Goal: Navigation & Orientation: Find specific page/section

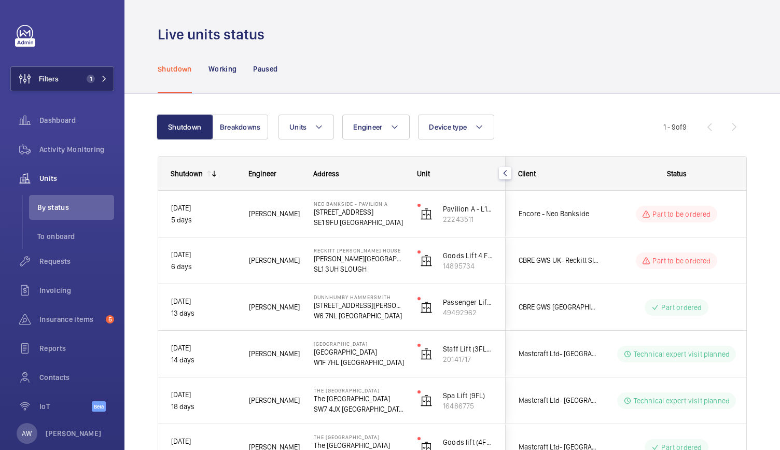
scroll to position [165, 0]
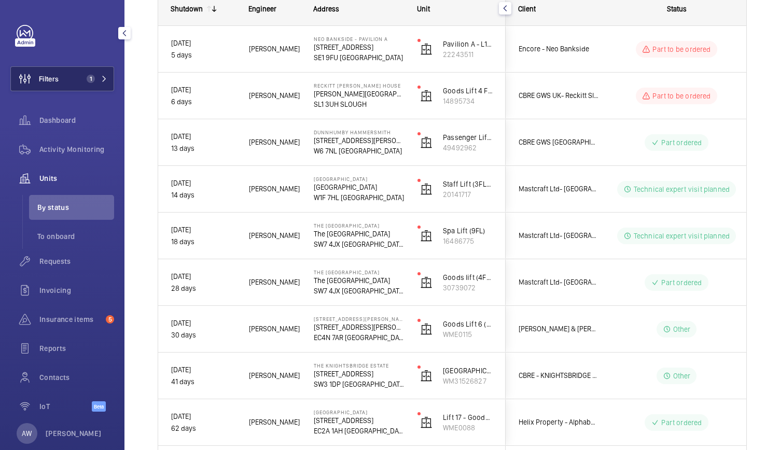
click at [98, 75] on span "1" at bounding box center [94, 79] width 25 height 8
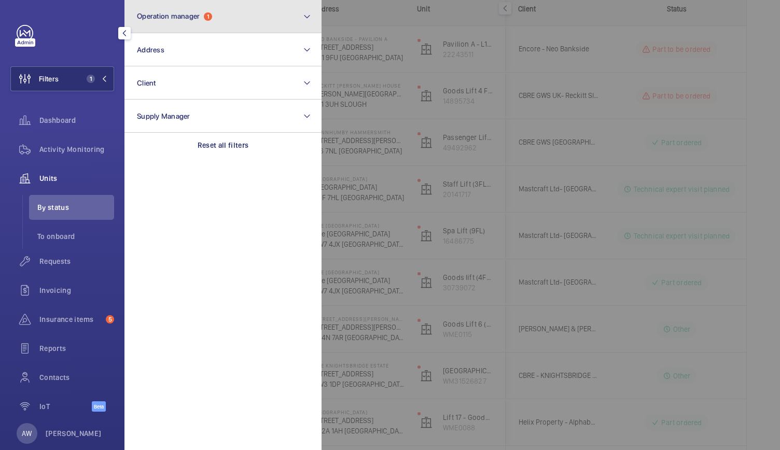
click at [173, 27] on button "Operation manager 1" at bounding box center [222, 16] width 197 height 33
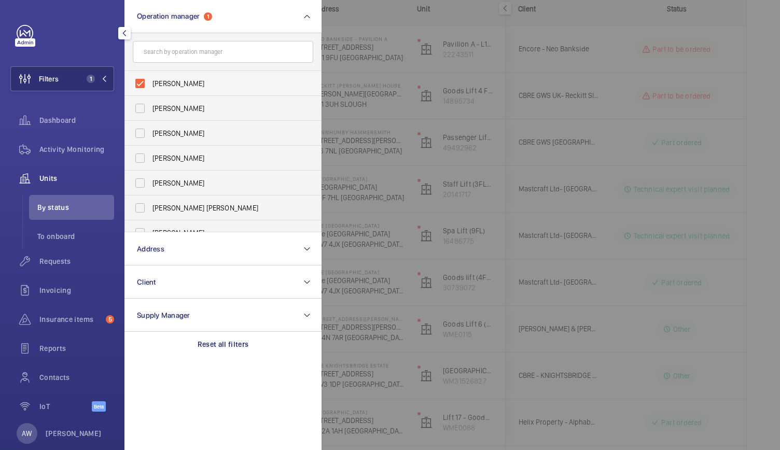
click at [142, 80] on label "[PERSON_NAME]" at bounding box center [215, 83] width 181 height 25
click at [142, 80] on input "[PERSON_NAME]" at bounding box center [140, 83] width 21 height 21
checkbox input "false"
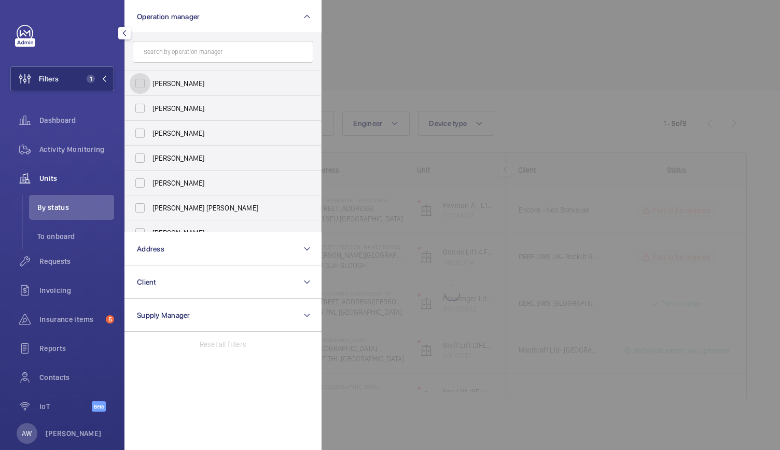
scroll to position [4, 0]
click at [158, 47] on input "text" at bounding box center [223, 52] width 181 height 22
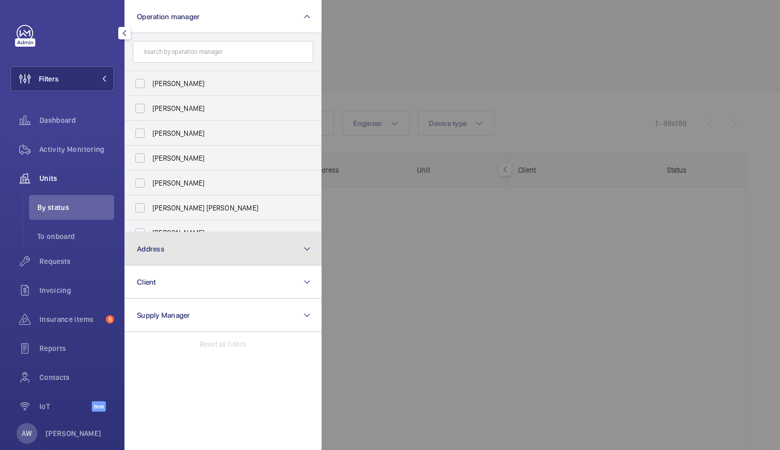
click at [166, 242] on button "Address" at bounding box center [222, 248] width 197 height 33
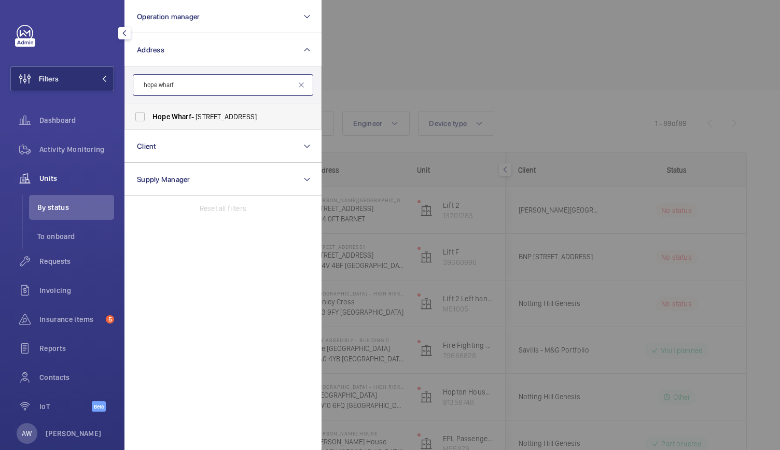
type input "hope wharf"
click at [147, 119] on label "Hope Wharf - [STREET_ADDRESS]" at bounding box center [215, 116] width 181 height 25
click at [147, 119] on input "Hope Wharf - [STREET_ADDRESS]" at bounding box center [140, 116] width 21 height 21
checkbox input "true"
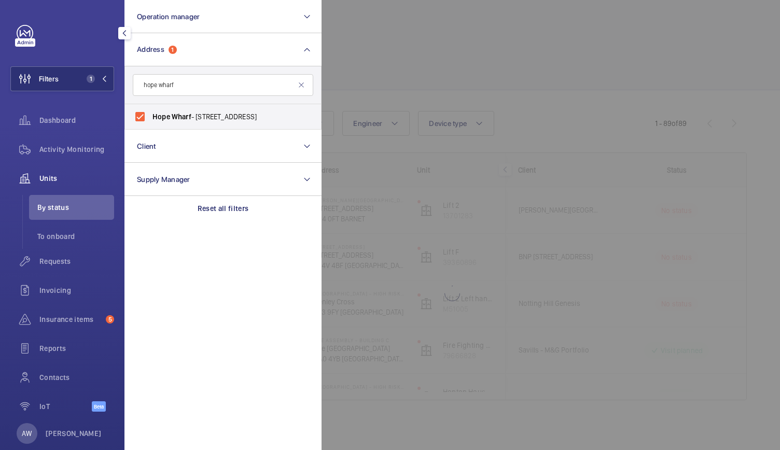
click at [476, 83] on div at bounding box center [712, 225] width 780 height 450
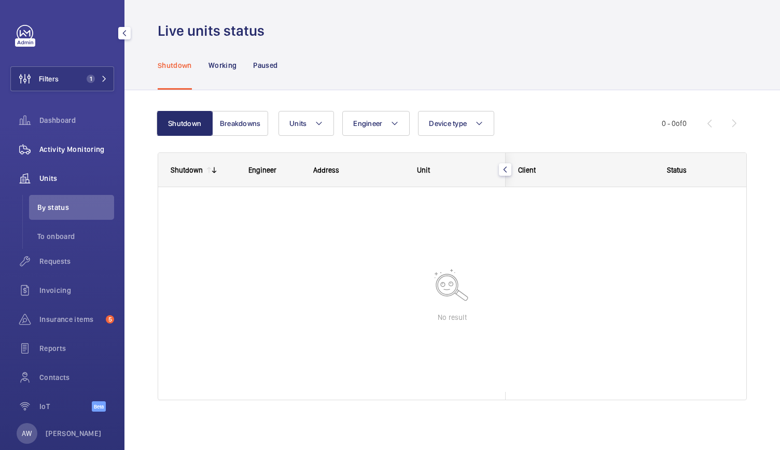
click at [69, 150] on span "Activity Monitoring" at bounding box center [76, 149] width 75 height 10
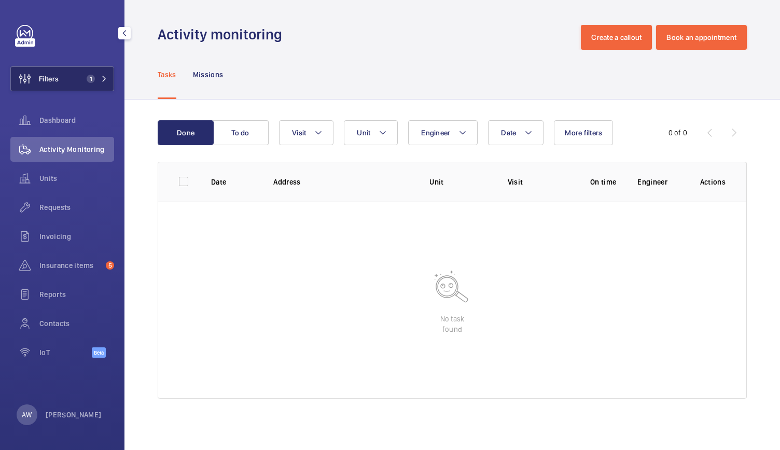
drag, startPoint x: 69, startPoint y: 150, endPoint x: 100, endPoint y: 88, distance: 68.9
click at [100, 88] on button "Filters 1" at bounding box center [62, 78] width 104 height 25
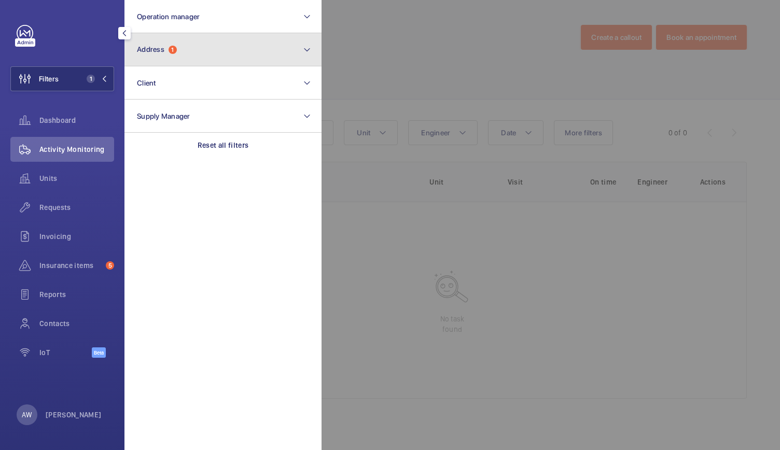
click at [192, 56] on button "Address 1" at bounding box center [222, 49] width 197 height 33
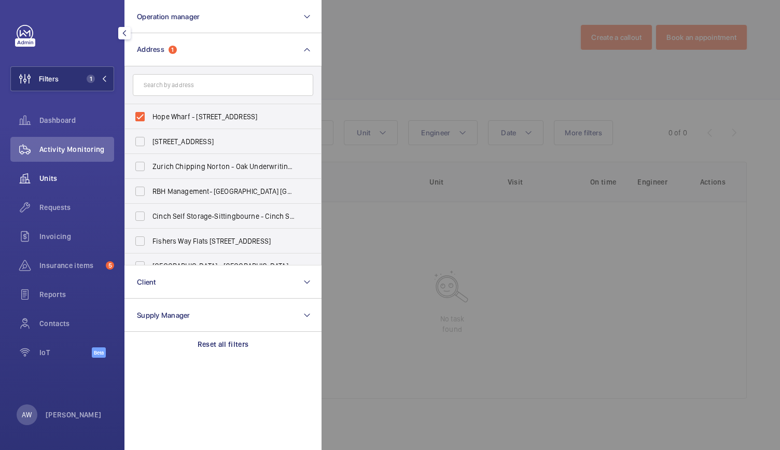
click at [58, 171] on div "Units" at bounding box center [62, 178] width 104 height 25
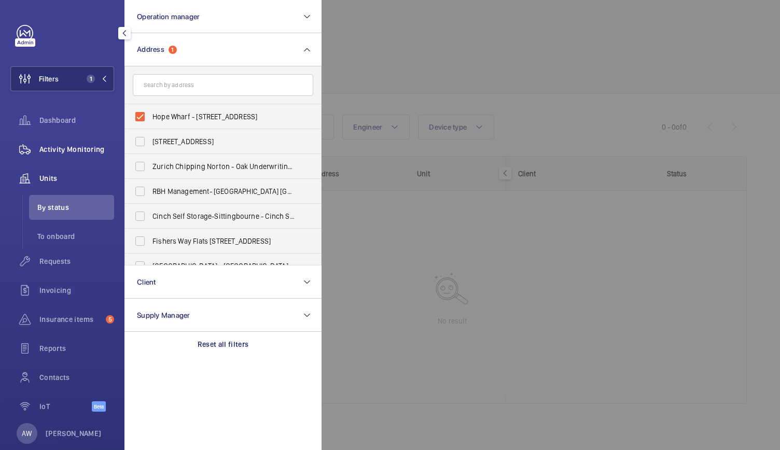
click at [61, 149] on span "Activity Monitoring" at bounding box center [76, 149] width 75 height 10
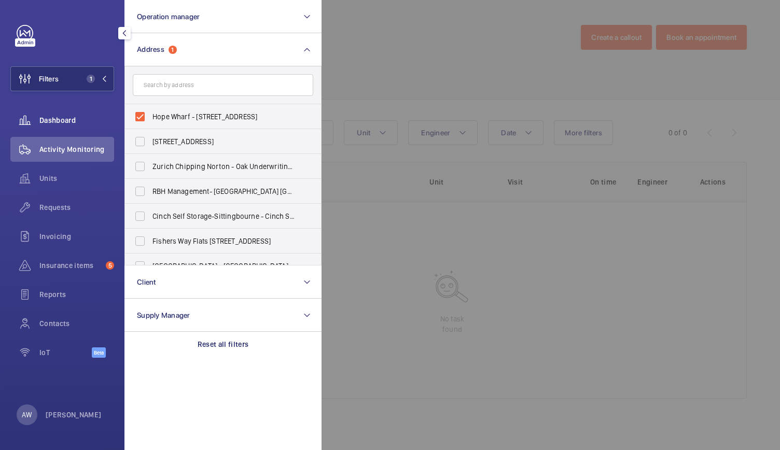
click at [61, 128] on div "Dashboard" at bounding box center [62, 120] width 104 height 25
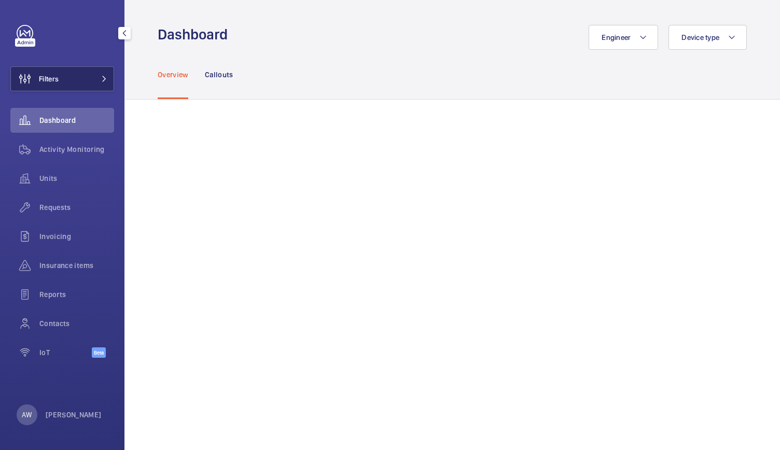
click at [81, 78] on button "Filters" at bounding box center [62, 78] width 104 height 25
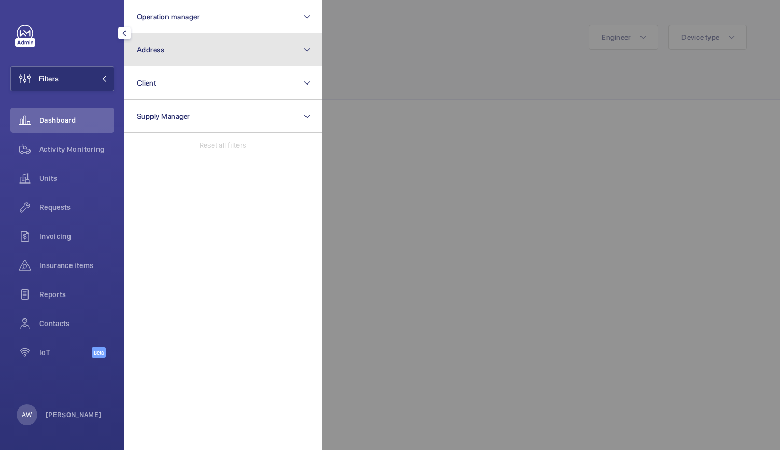
click at [175, 51] on button "Address" at bounding box center [222, 49] width 197 height 33
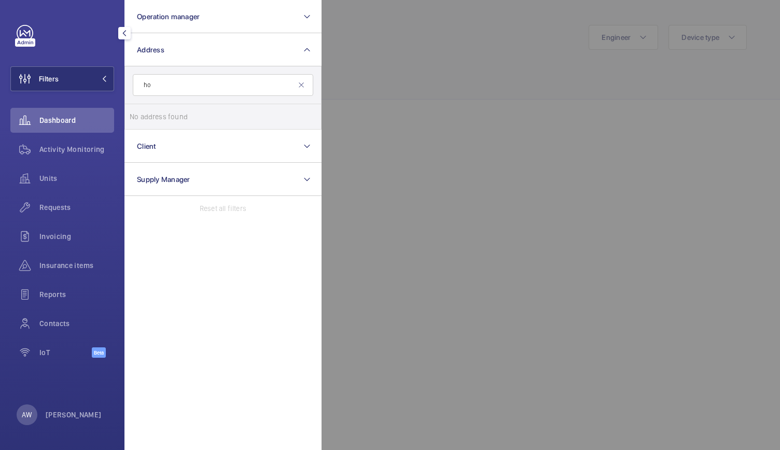
type input "h"
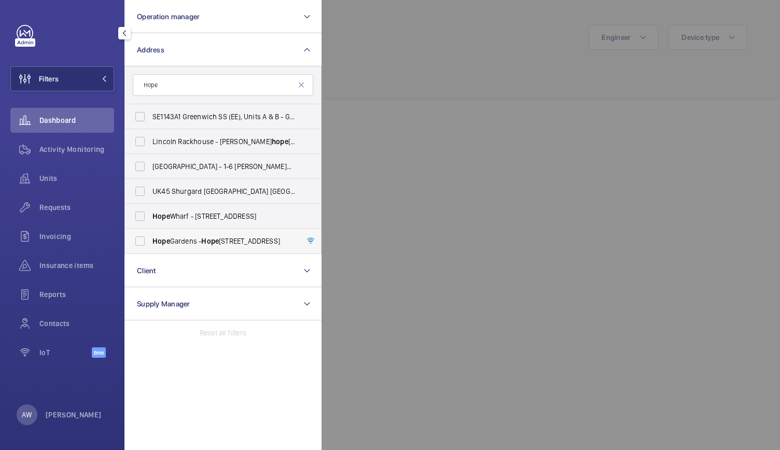
type input "Hope"
click at [201, 232] on label "Hope Gardens - Hope Gardens, LONDON W12 8EE" at bounding box center [215, 241] width 181 height 25
click at [150, 232] on input "Hope Gardens - Hope Gardens, LONDON W12 8EE" at bounding box center [140, 241] width 21 height 21
click at [201, 232] on label "Hope Gardens - Hope Gardens, LONDON W12 8EE" at bounding box center [215, 241] width 181 height 25
click at [150, 232] on input "Hope Gardens - Hope Gardens, LONDON W12 8EE" at bounding box center [140, 241] width 21 height 21
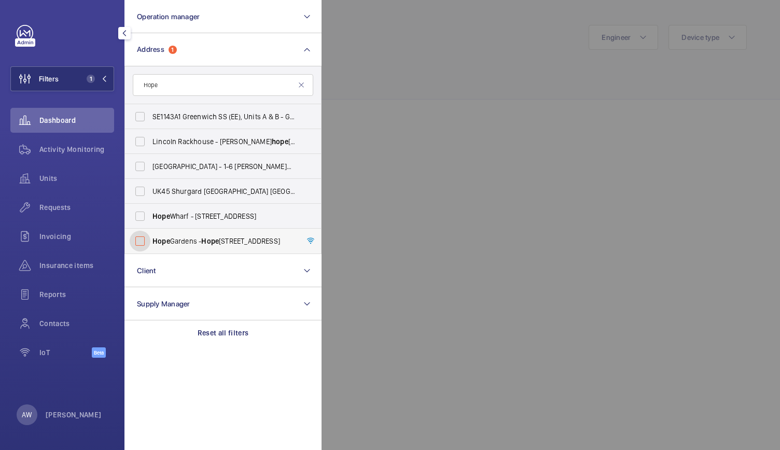
checkbox input "false"
click at [207, 223] on label "Hope Wharf - 37 Greenwich High Rd, LONDON SE10 8JL" at bounding box center [215, 216] width 181 height 25
click at [150, 223] on input "Hope Wharf - 37 Greenwich High Rd, LONDON SE10 8JL" at bounding box center [140, 216] width 21 height 21
checkbox input "true"
click at [56, 149] on span "Activity Monitoring" at bounding box center [76, 149] width 75 height 10
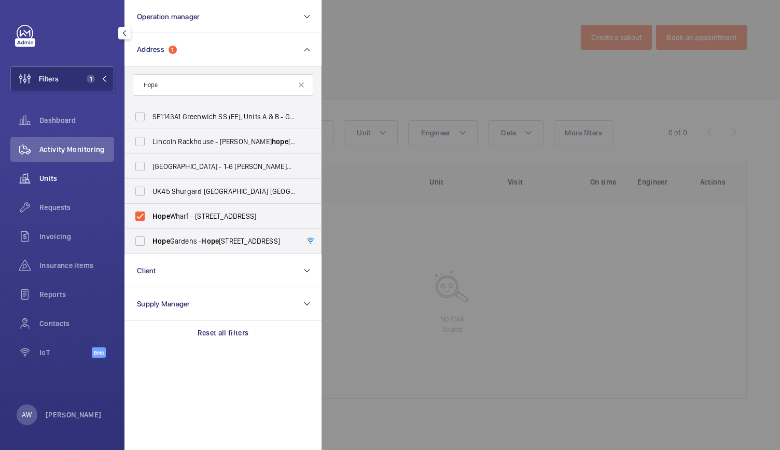
click at [49, 185] on div "Units" at bounding box center [62, 178] width 104 height 25
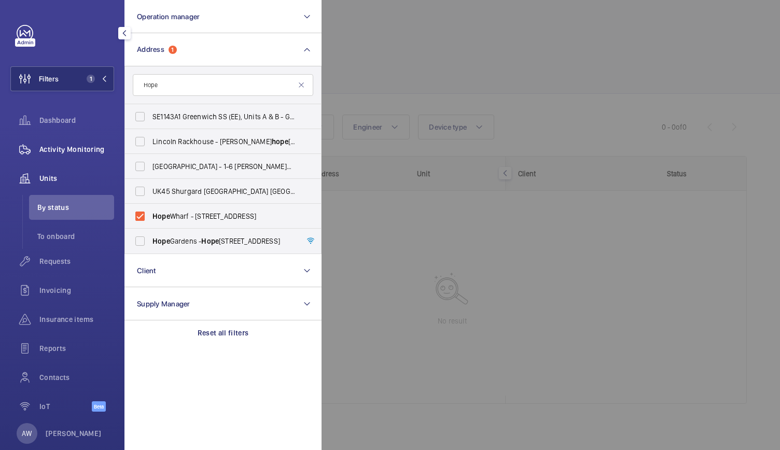
click at [58, 152] on span "Activity Monitoring" at bounding box center [76, 149] width 75 height 10
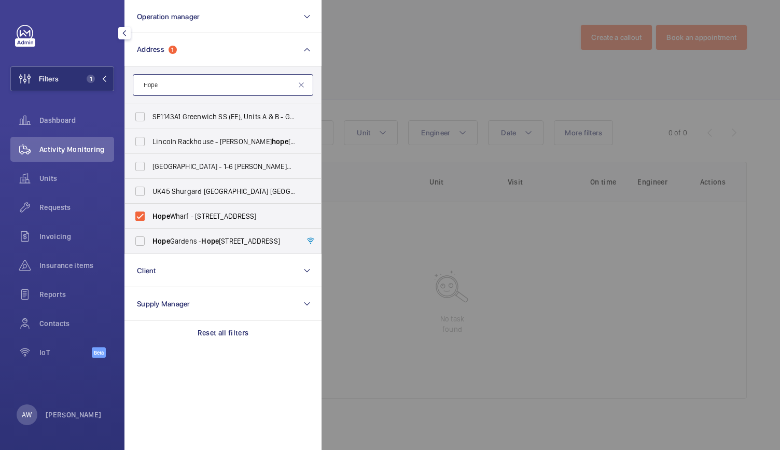
click at [179, 88] on input "Hope" at bounding box center [223, 85] width 181 height 22
type input "H"
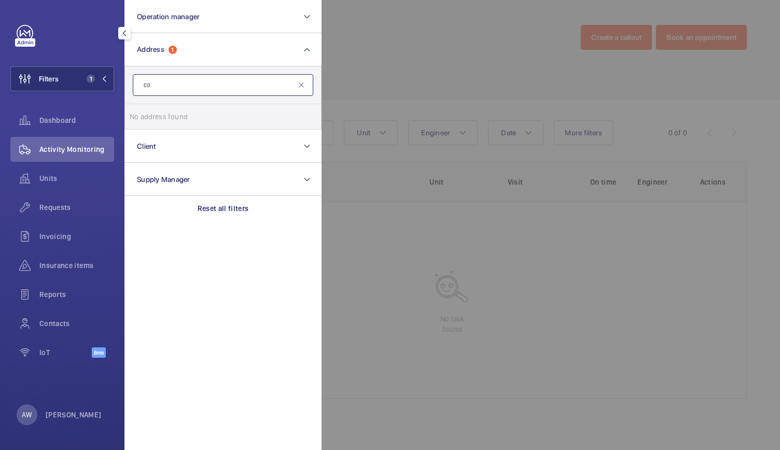
type input "c"
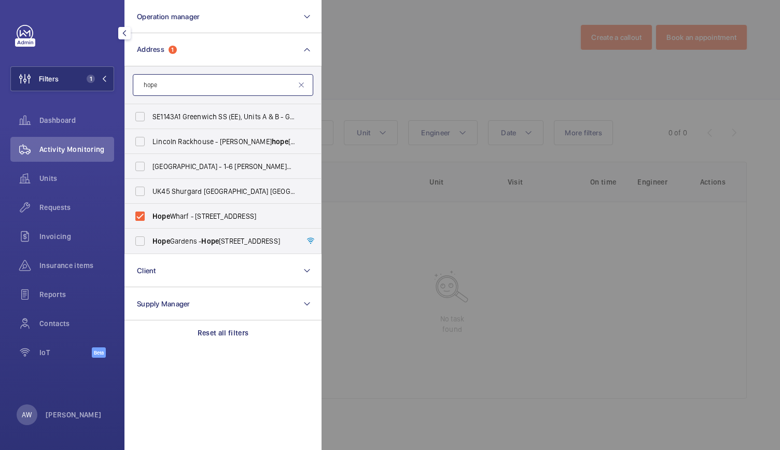
type input "hope"
click at [437, 116] on div at bounding box center [712, 225] width 780 height 450
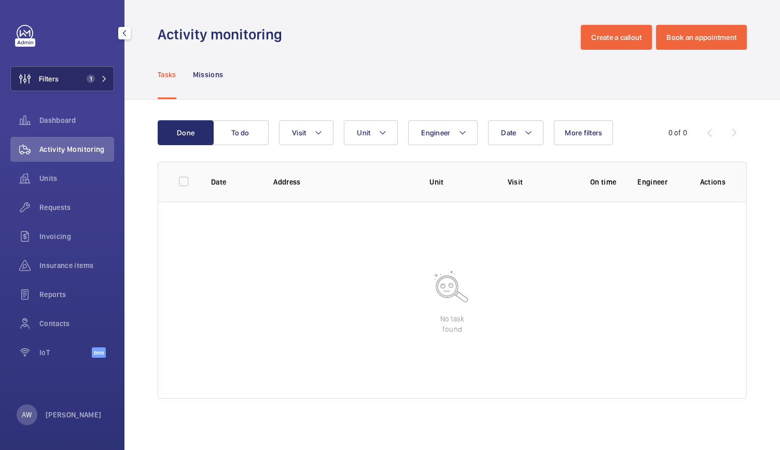
click at [59, 75] on button "Filters 1" at bounding box center [62, 78] width 104 height 25
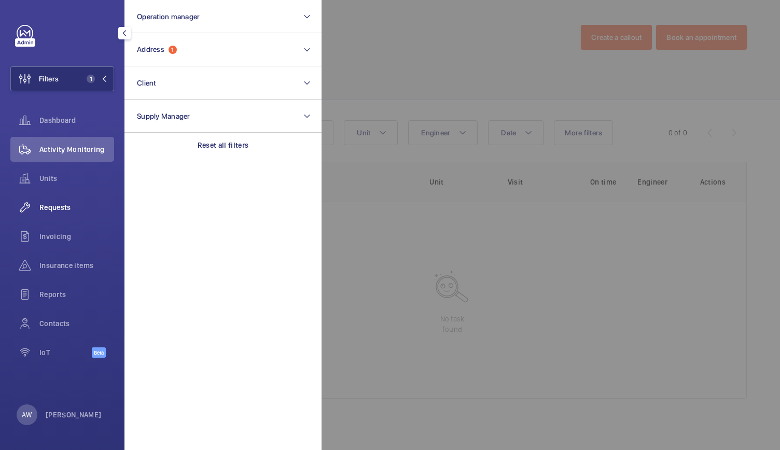
click at [62, 207] on span "Requests" at bounding box center [76, 207] width 75 height 10
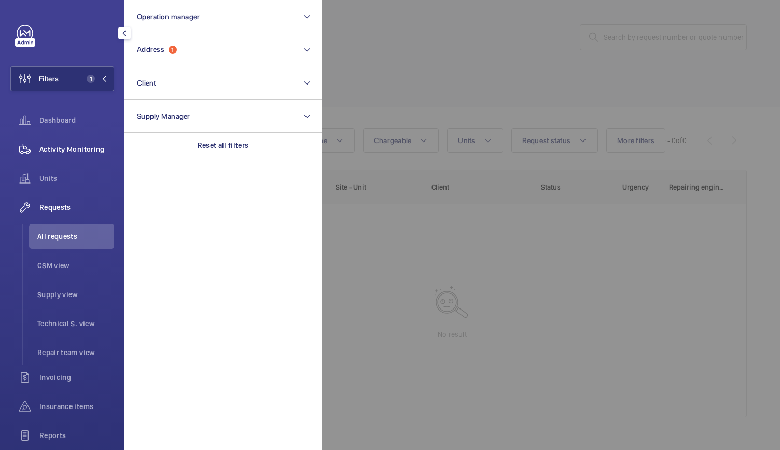
click at [66, 147] on span "Activity Monitoring" at bounding box center [76, 149] width 75 height 10
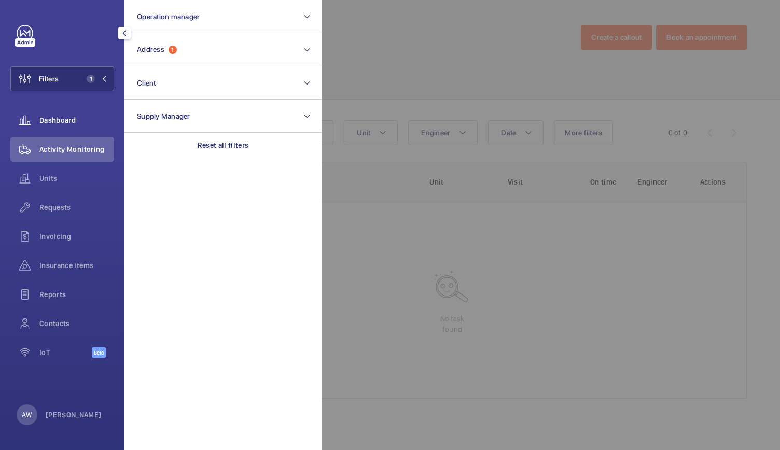
click at [61, 115] on span "Dashboard" at bounding box center [76, 120] width 75 height 10
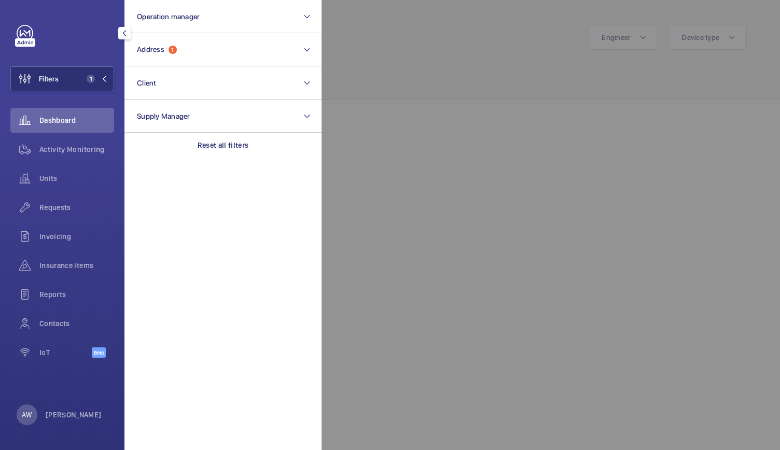
click at [38, 130] on wm-front-icon-button at bounding box center [24, 120] width 29 height 25
click at [431, 128] on div at bounding box center [712, 225] width 780 height 450
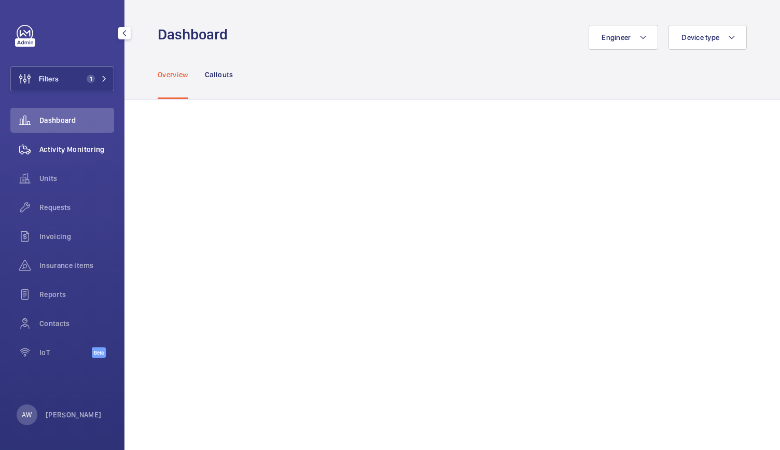
click at [72, 153] on span "Activity Monitoring" at bounding box center [76, 149] width 75 height 10
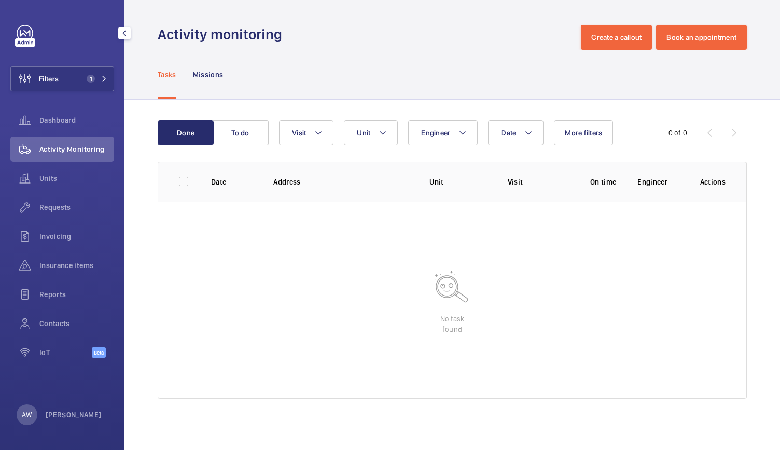
click at [76, 133] on div "Dashboard" at bounding box center [62, 122] width 104 height 29
click at [67, 128] on div "Dashboard" at bounding box center [62, 120] width 104 height 25
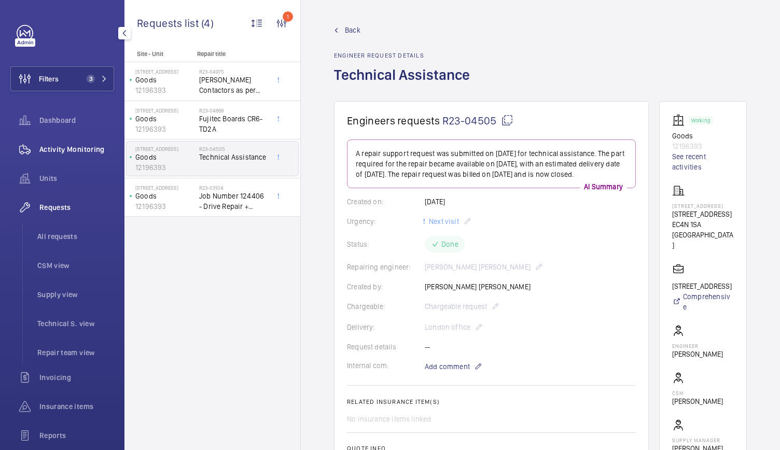
click at [66, 138] on div "Activity Monitoring" at bounding box center [62, 149] width 104 height 25
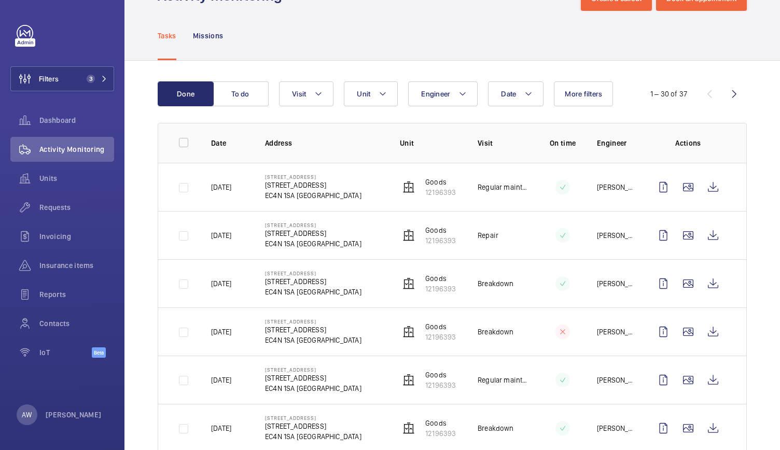
scroll to position [75, 0]
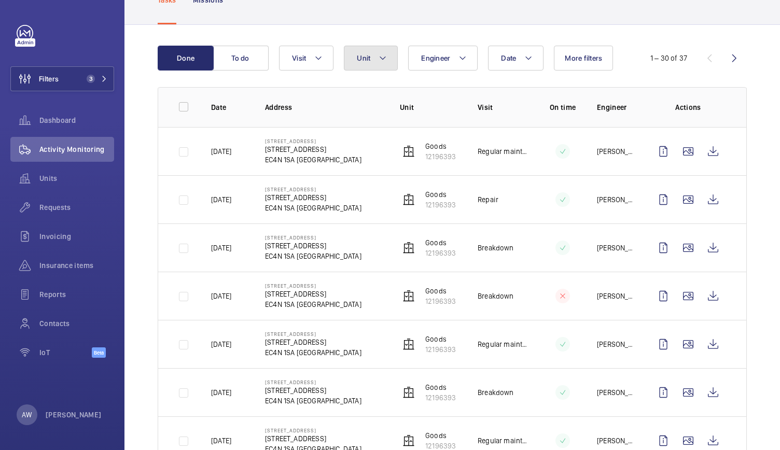
click at [351, 55] on button "Unit" at bounding box center [371, 58] width 54 height 25
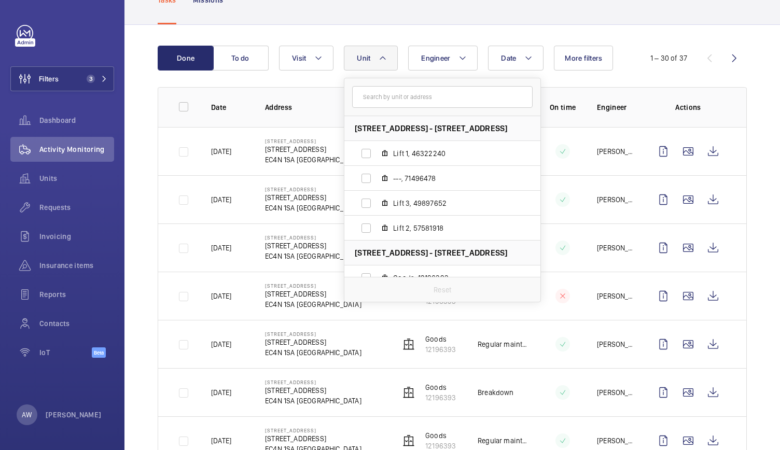
click at [351, 55] on button "Unit" at bounding box center [371, 58] width 54 height 25
